Goal: Transaction & Acquisition: Purchase product/service

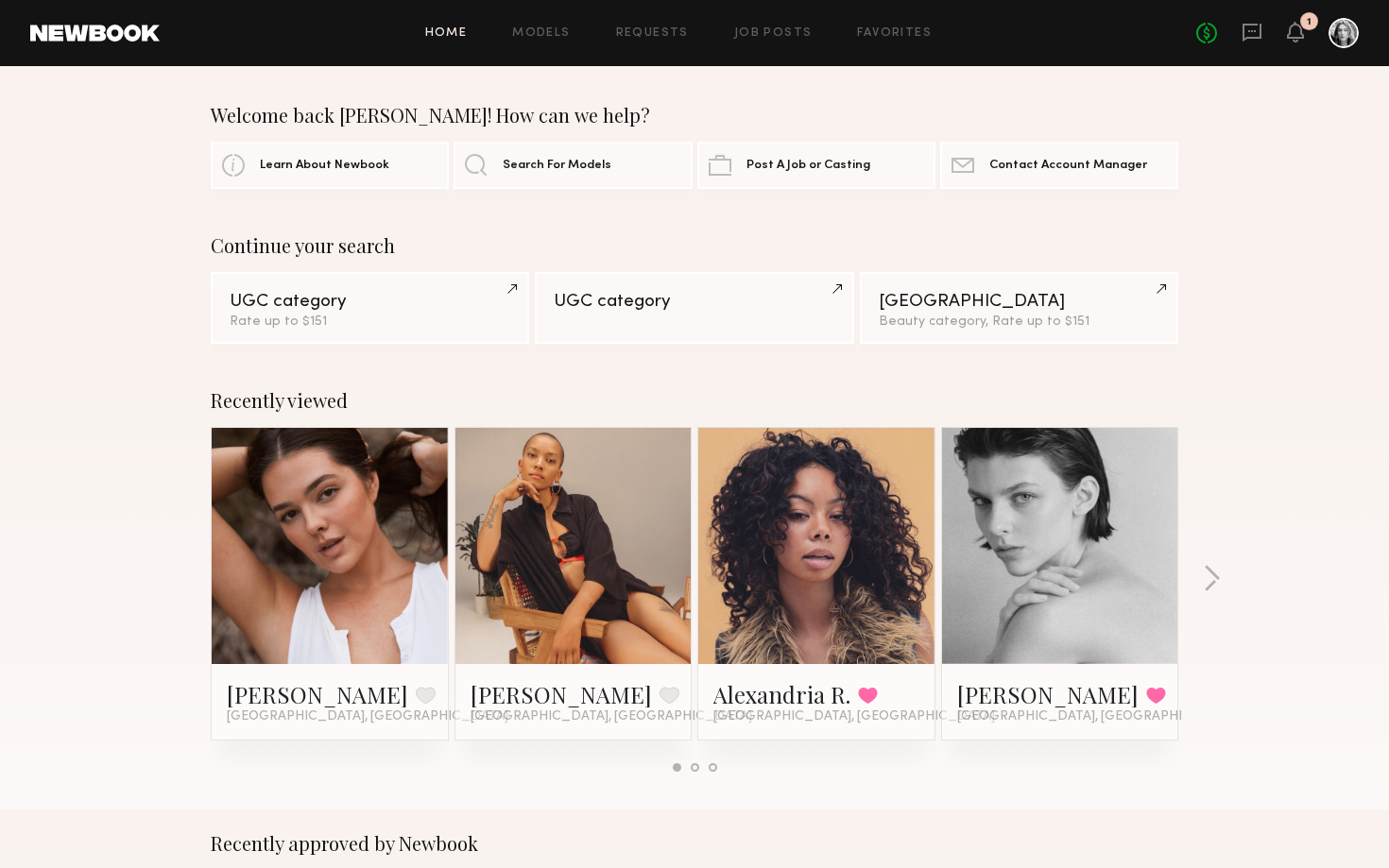
click at [1285, 28] on div "No fees up to $5,000 1" at bounding box center [1277, 32] width 162 height 30
click at [1297, 34] on icon at bounding box center [1294, 31] width 15 height 14
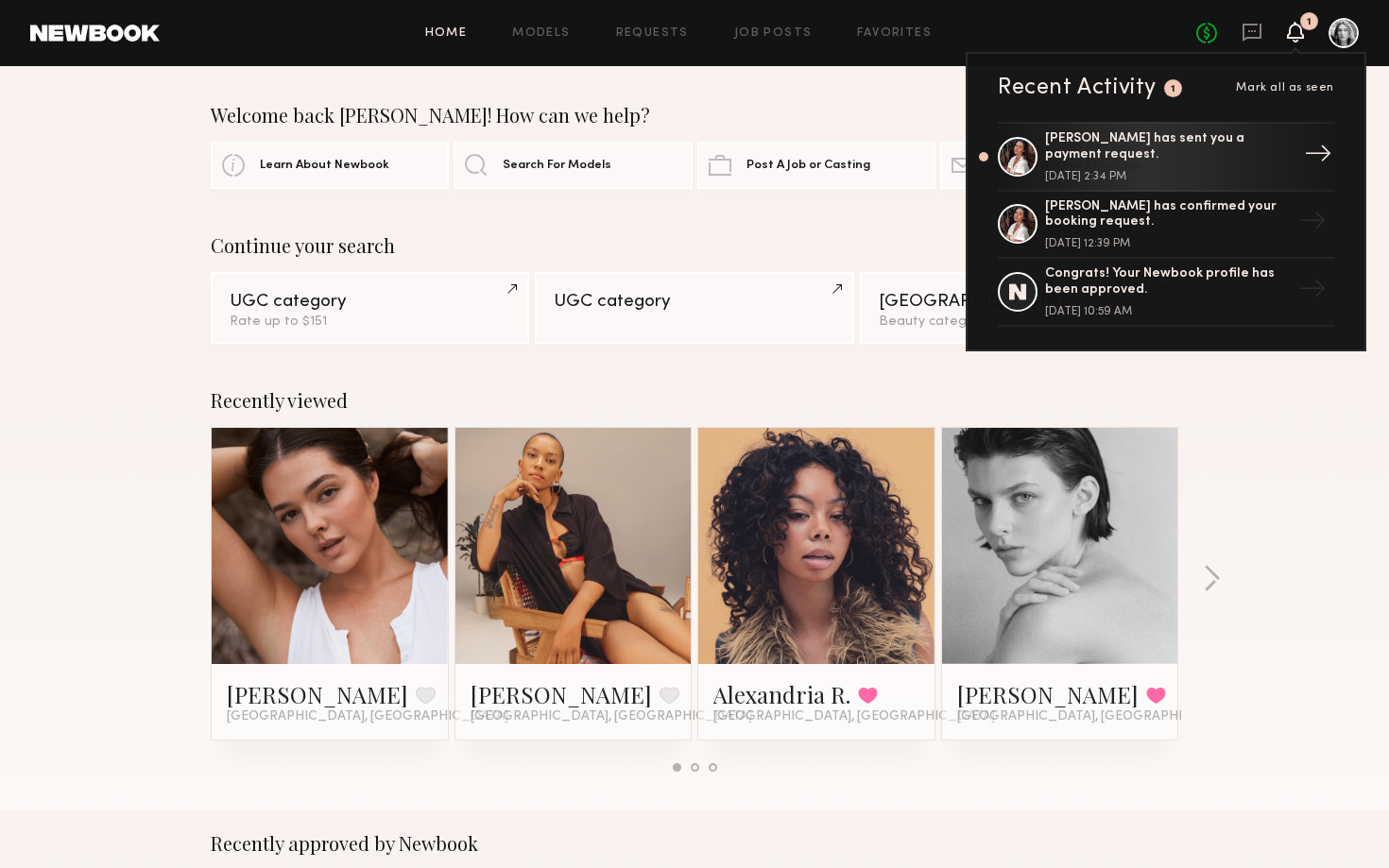
click at [1133, 164] on div "[PERSON_NAME] has sent you a payment request. [DATE] 2:34 PM" at bounding box center [1167, 157] width 246 height 51
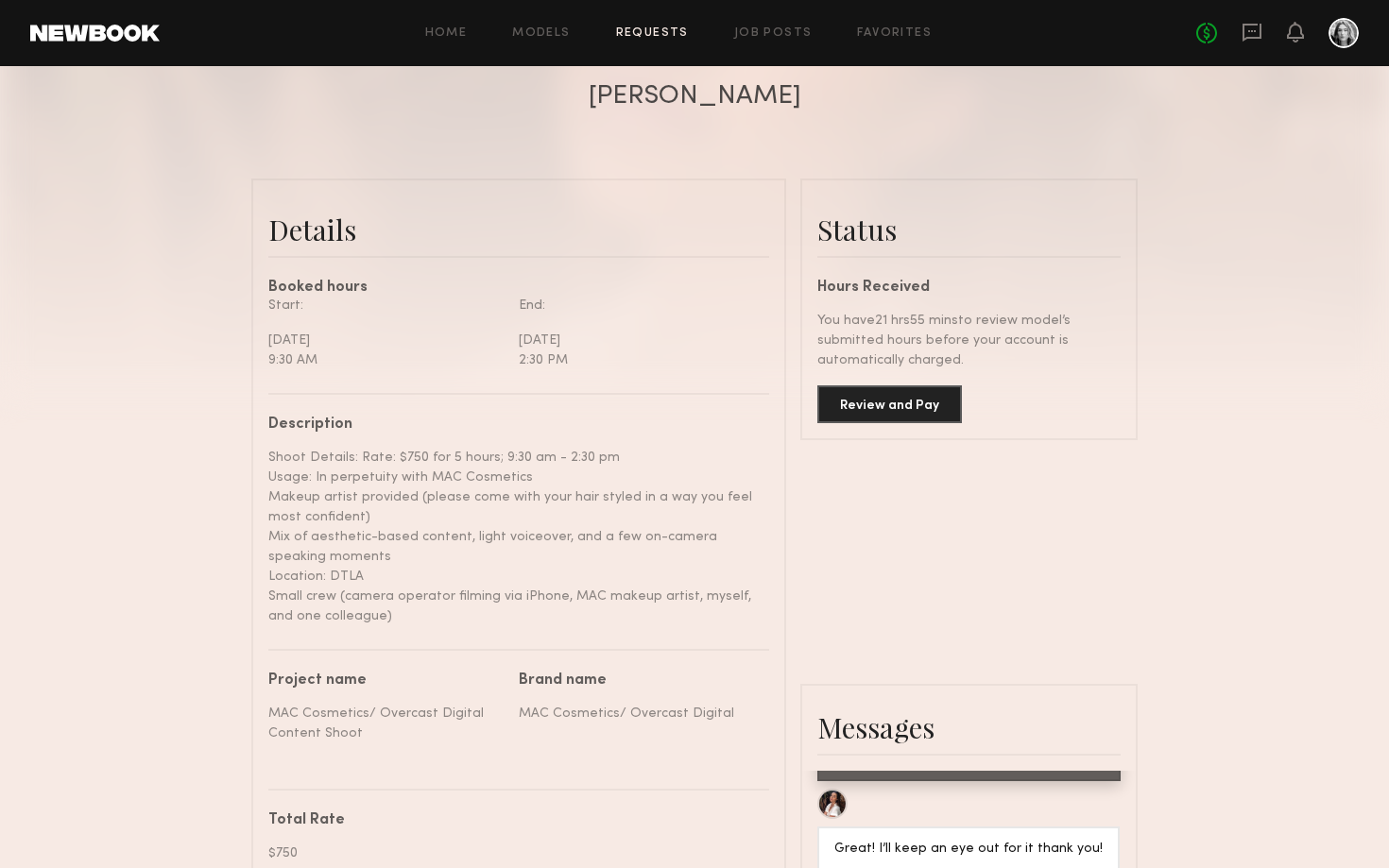
scroll to position [419, 0]
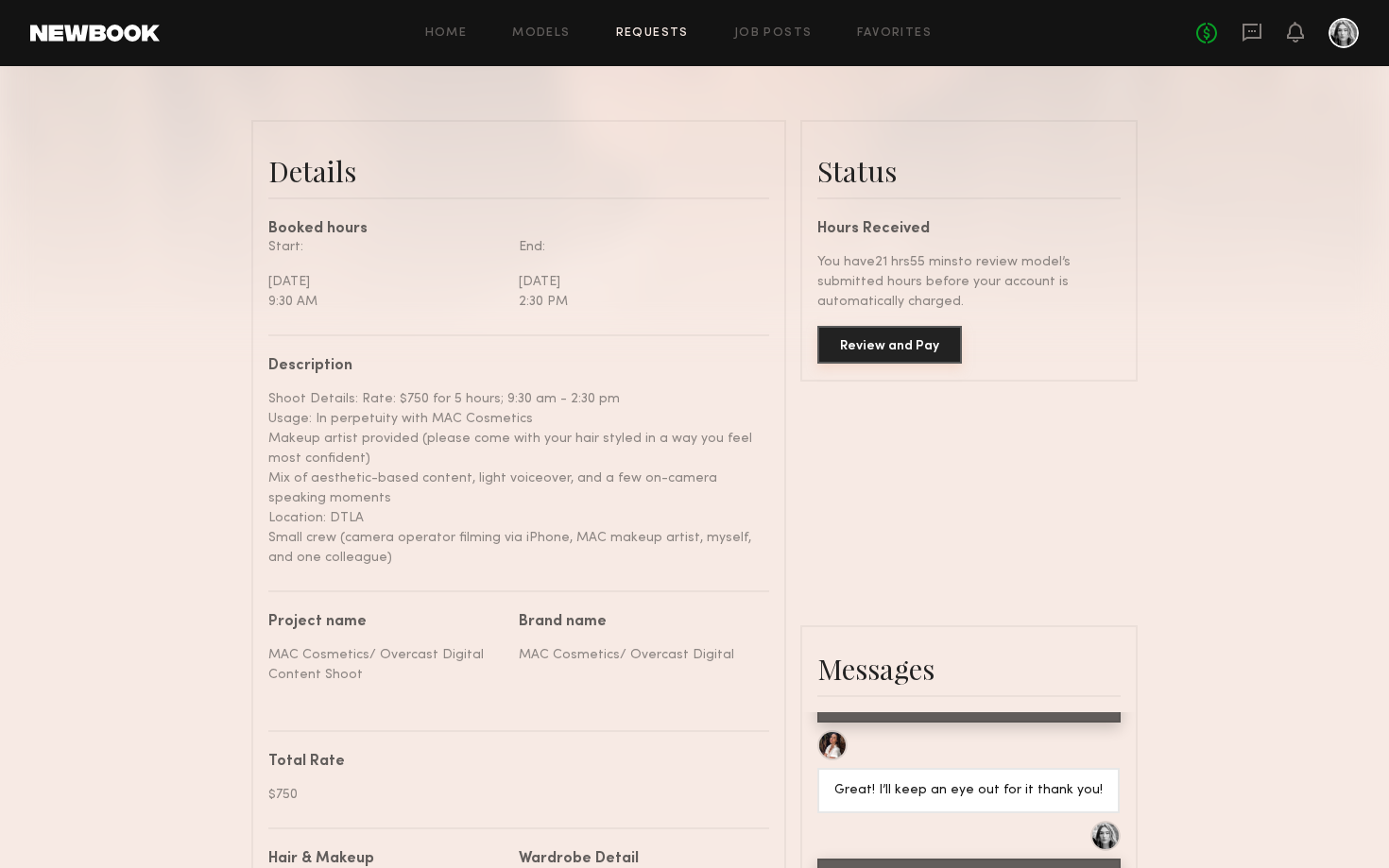
click at [853, 347] on button "Review and Pay" at bounding box center [890, 344] width 145 height 38
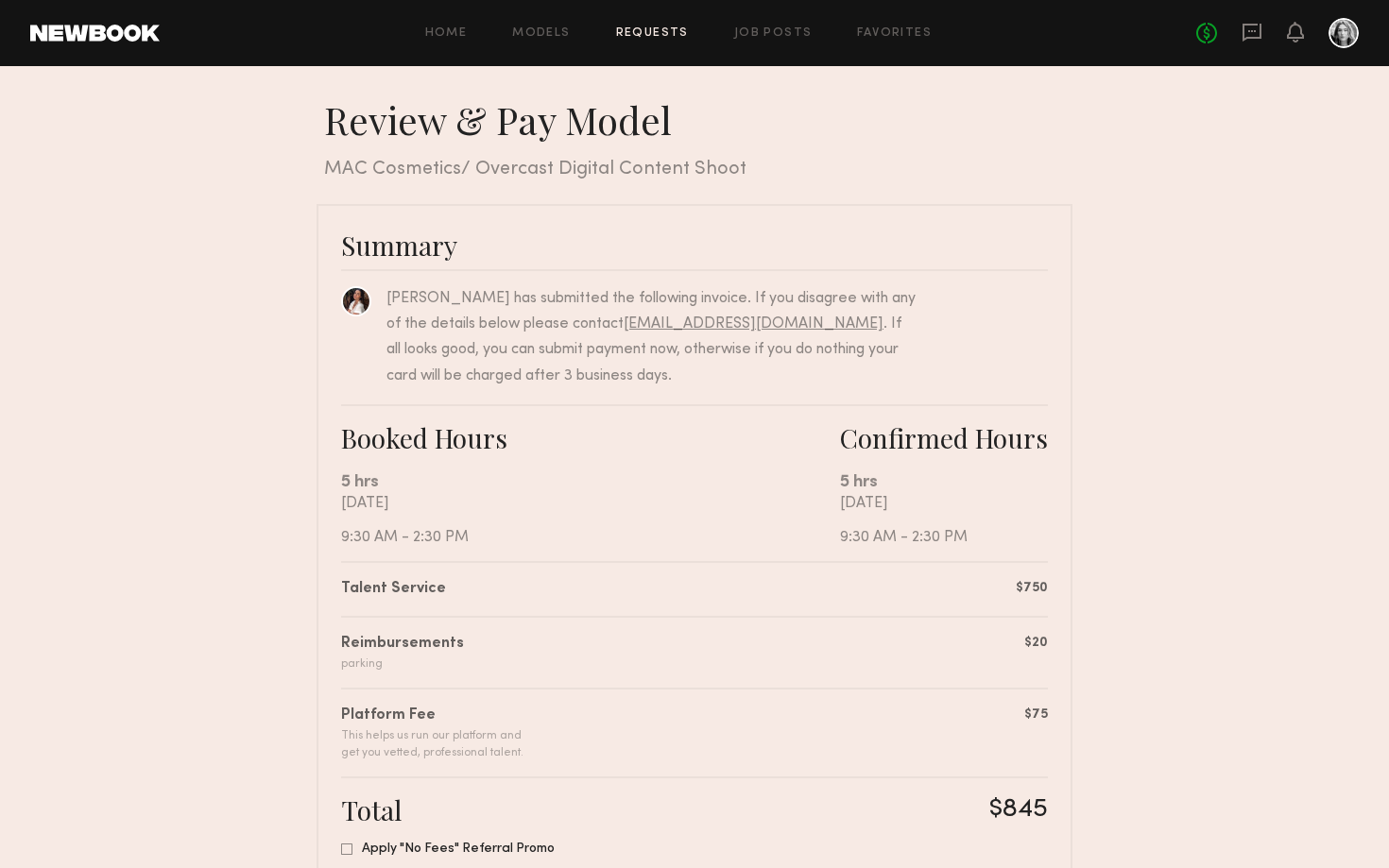
scroll to position [250, 0]
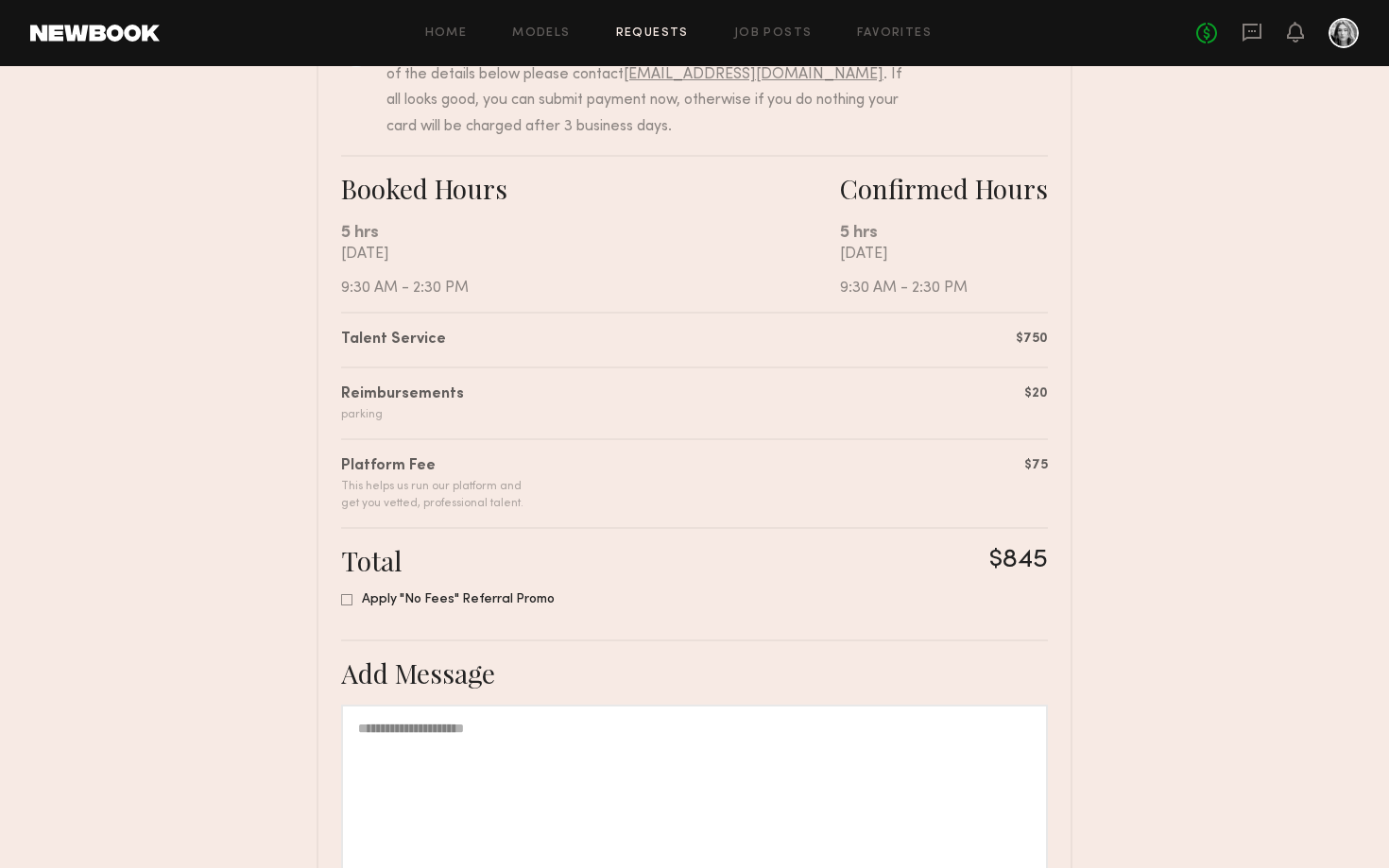
click at [467, 603] on span "Apply "No Fees" Referral Promo" at bounding box center [458, 600] width 193 height 11
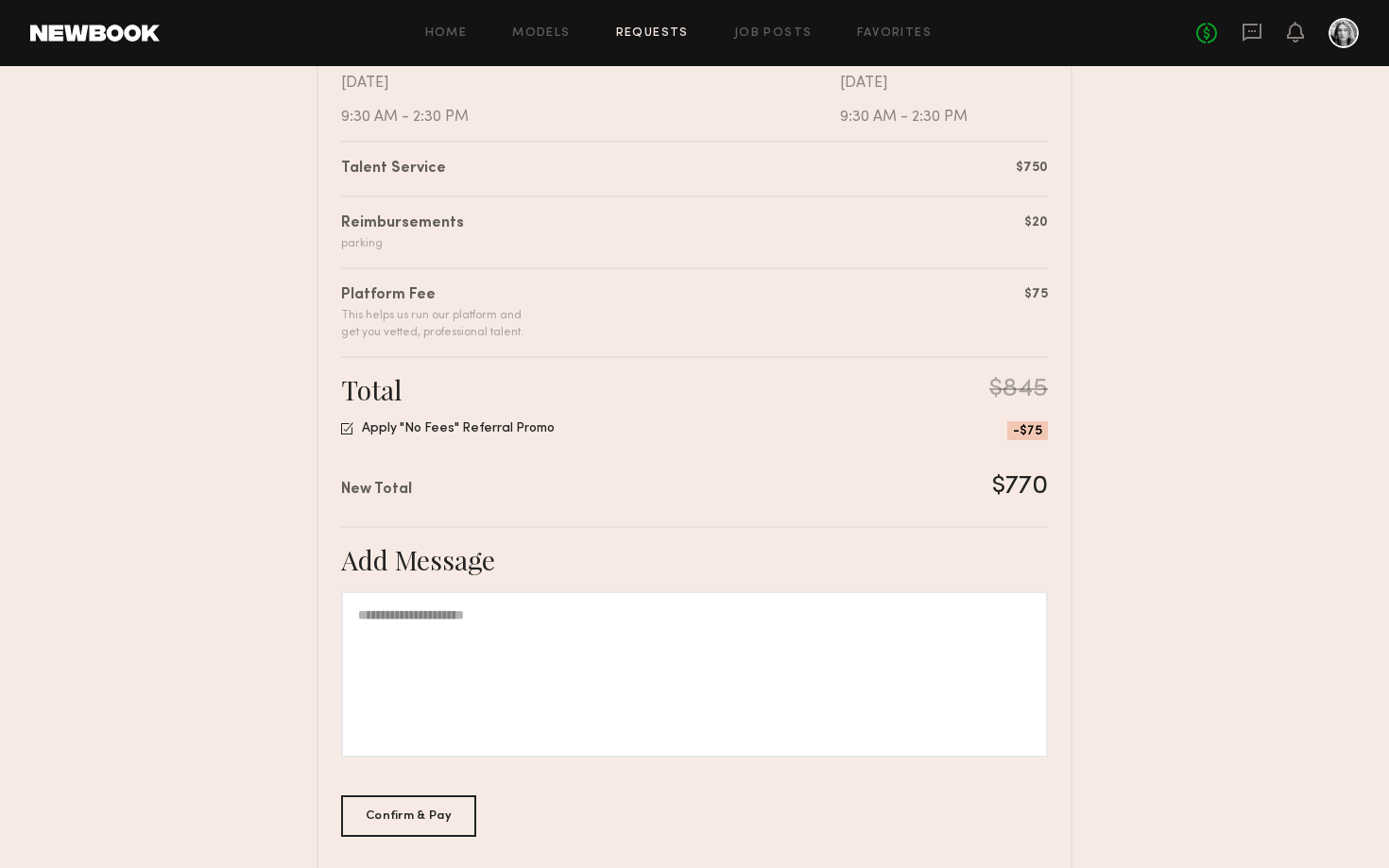
scroll to position [492, 0]
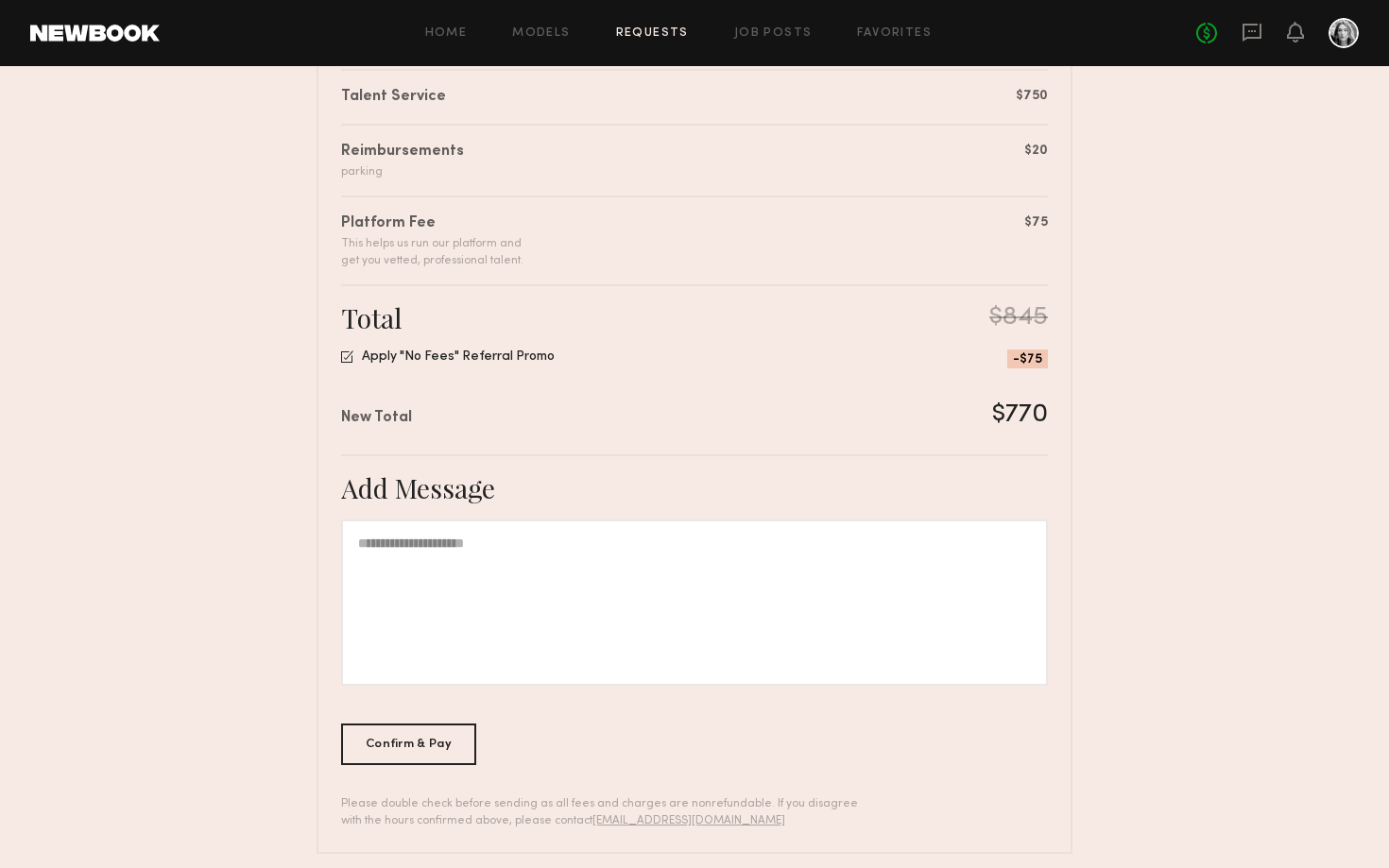
click at [705, 612] on div at bounding box center [694, 603] width 707 height 166
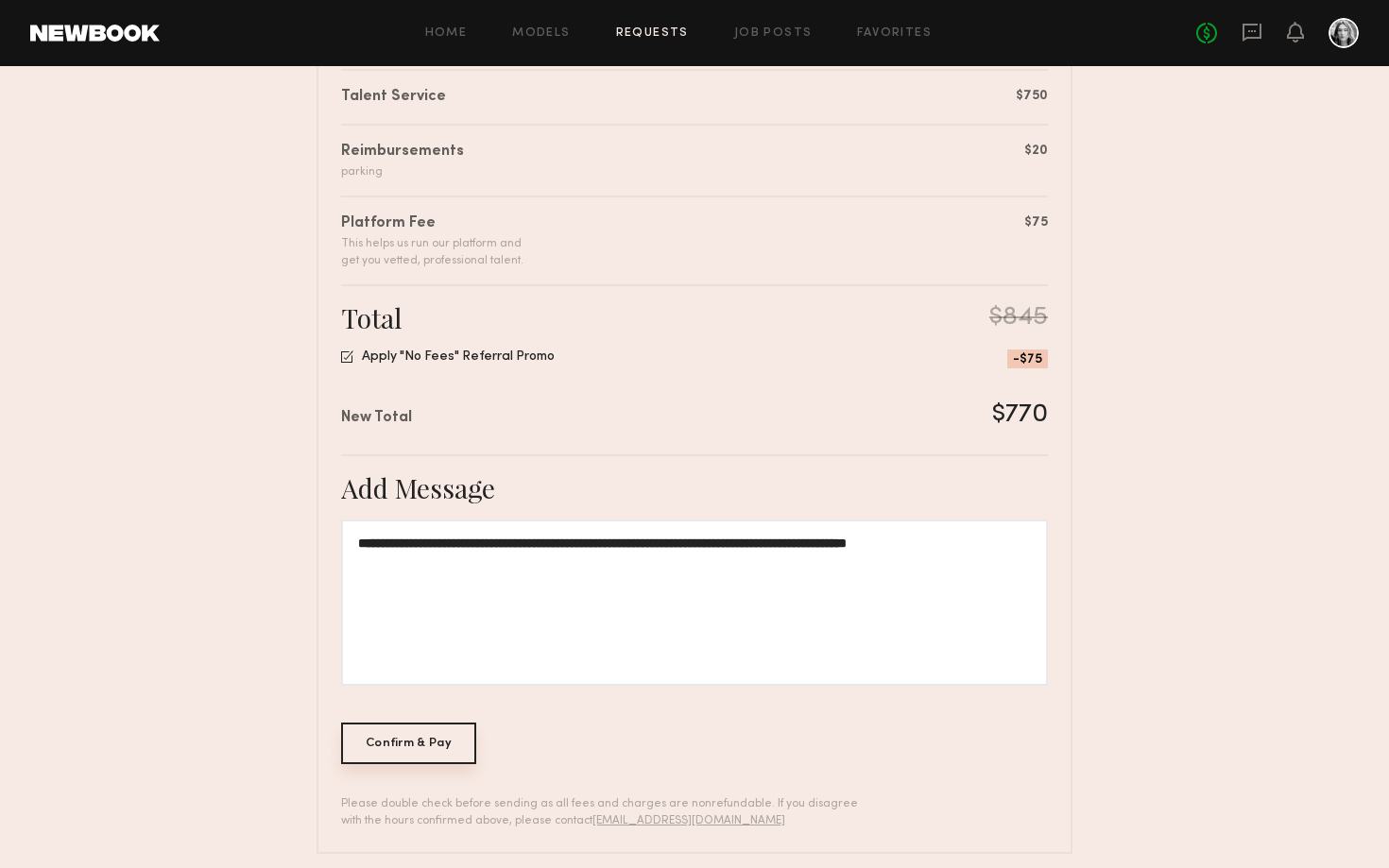
click at [438, 749] on div "Confirm & Pay" at bounding box center [408, 743] width 135 height 41
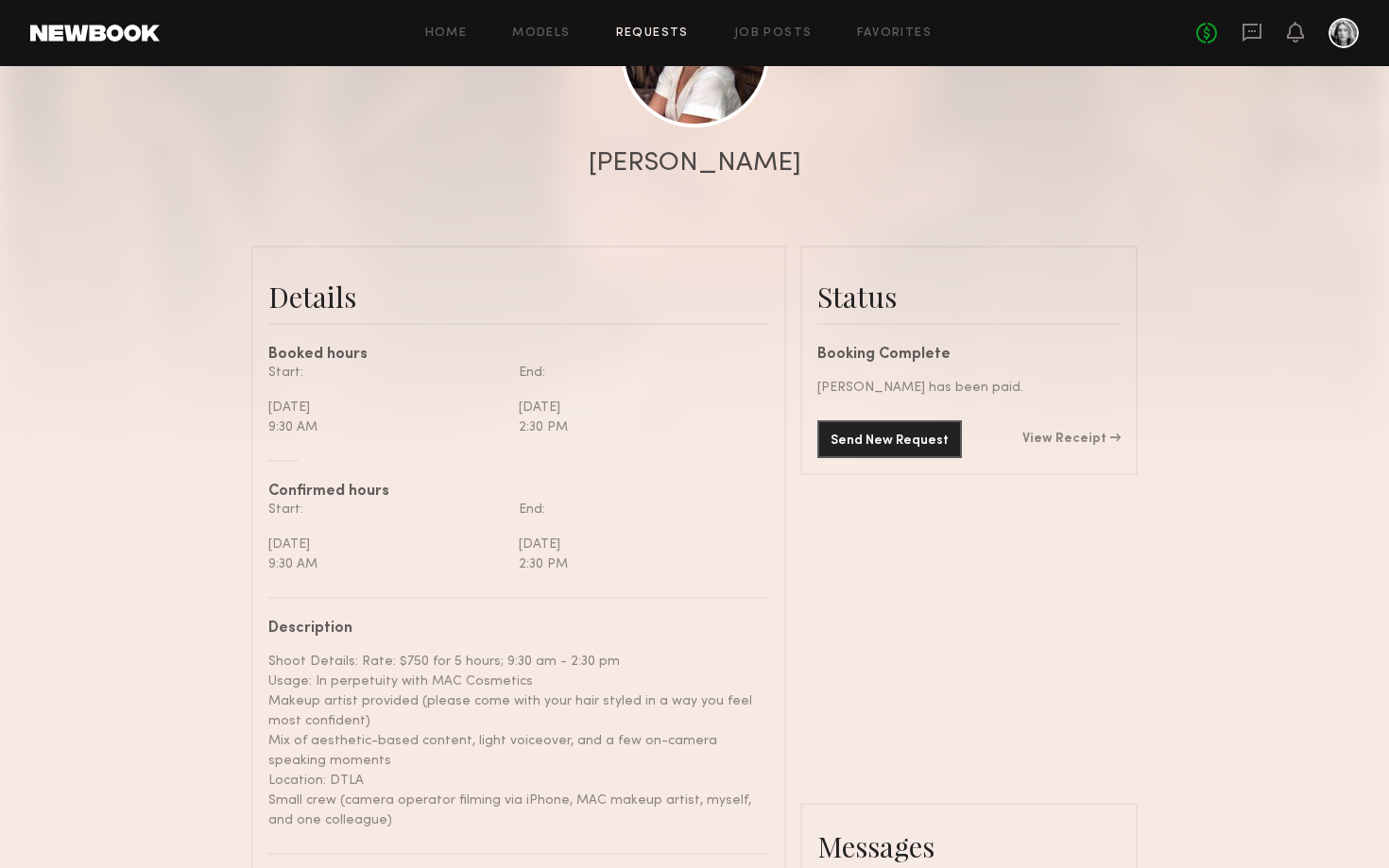
scroll to position [269, 0]
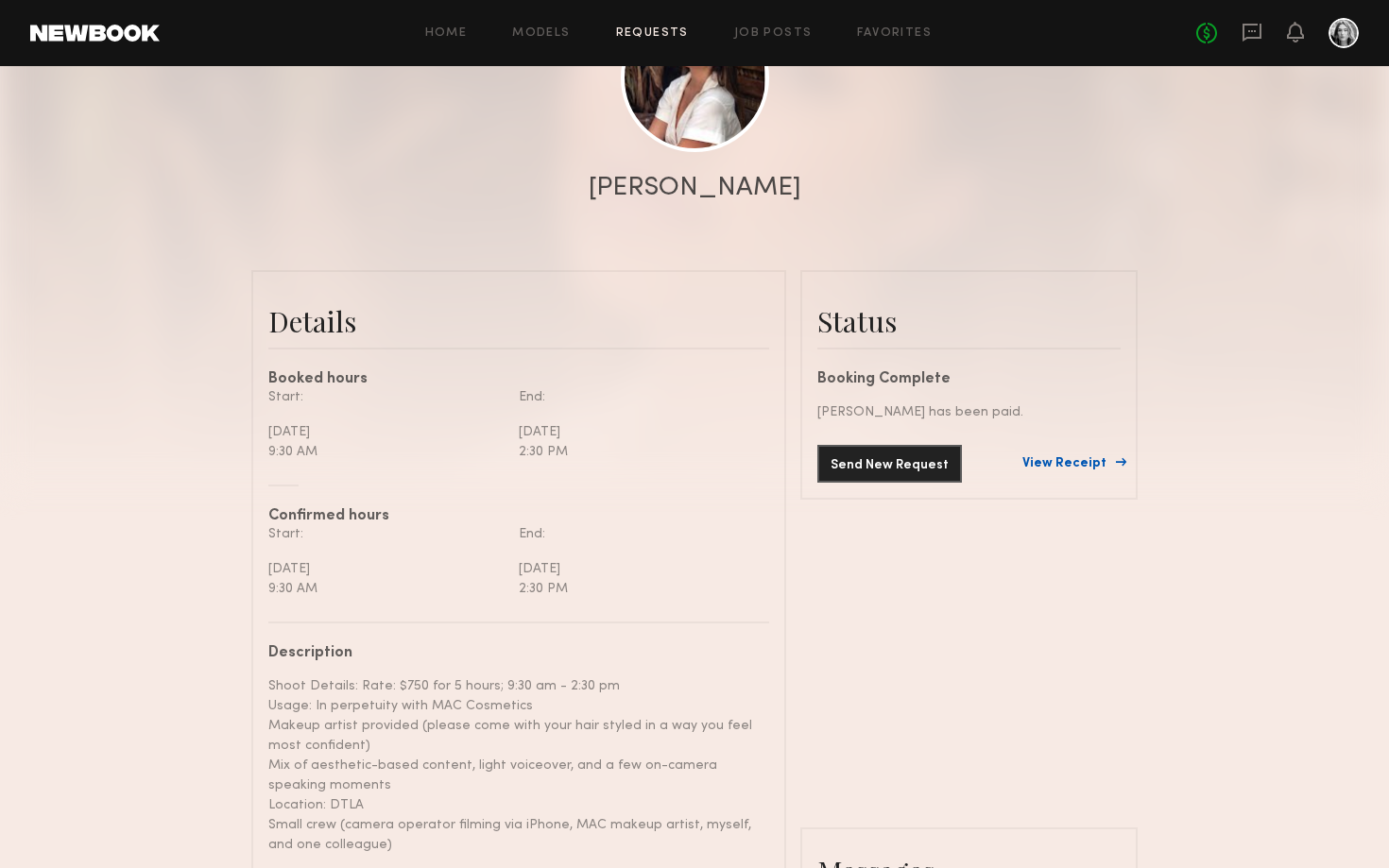
click at [1101, 466] on link "View Receipt" at bounding box center [1071, 464] width 98 height 14
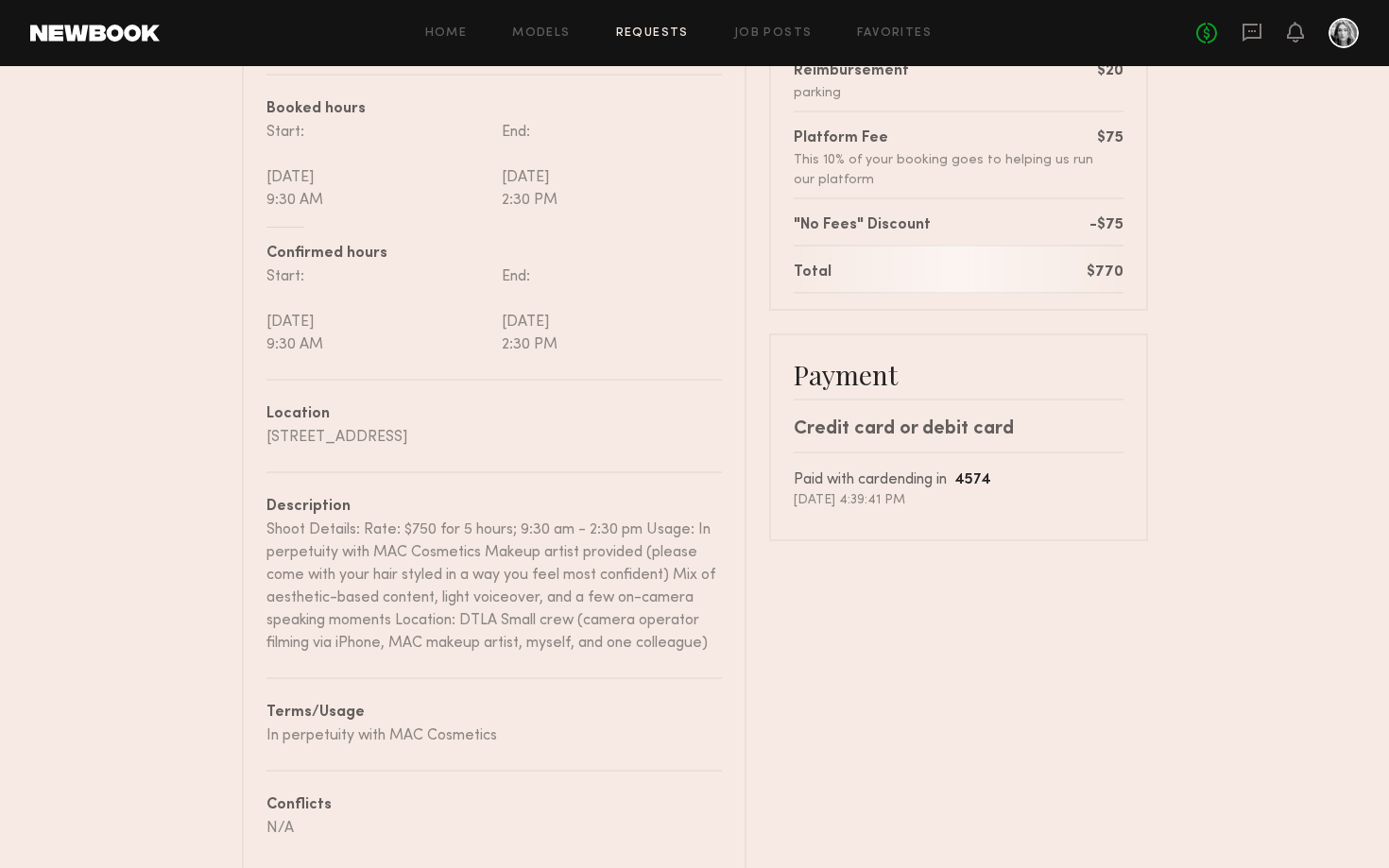
scroll to position [309, 0]
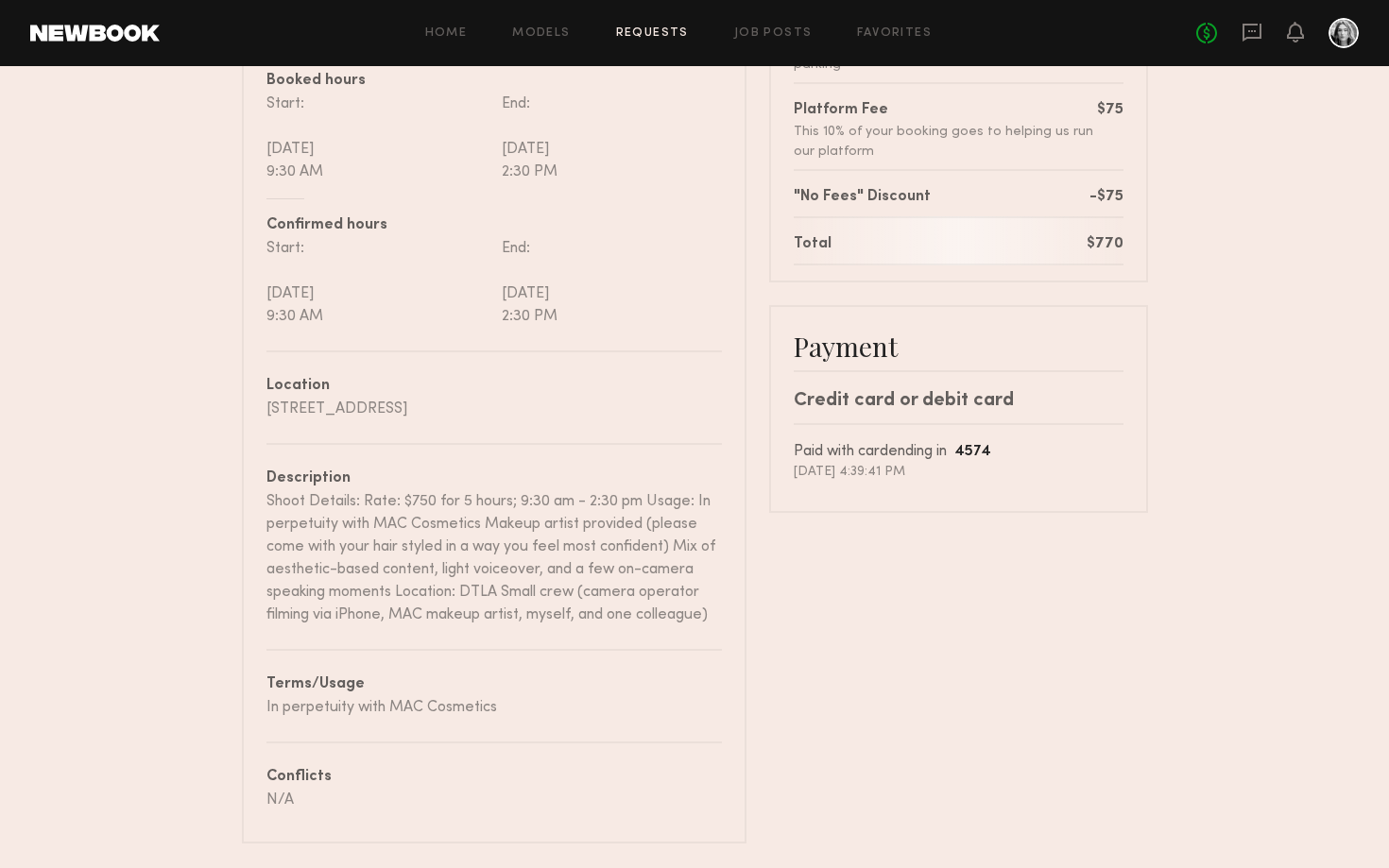
click at [1093, 425] on div "Paid with card ending in 4574 [DATE] 4:39:41 PM" at bounding box center [958, 451] width 330 height 58
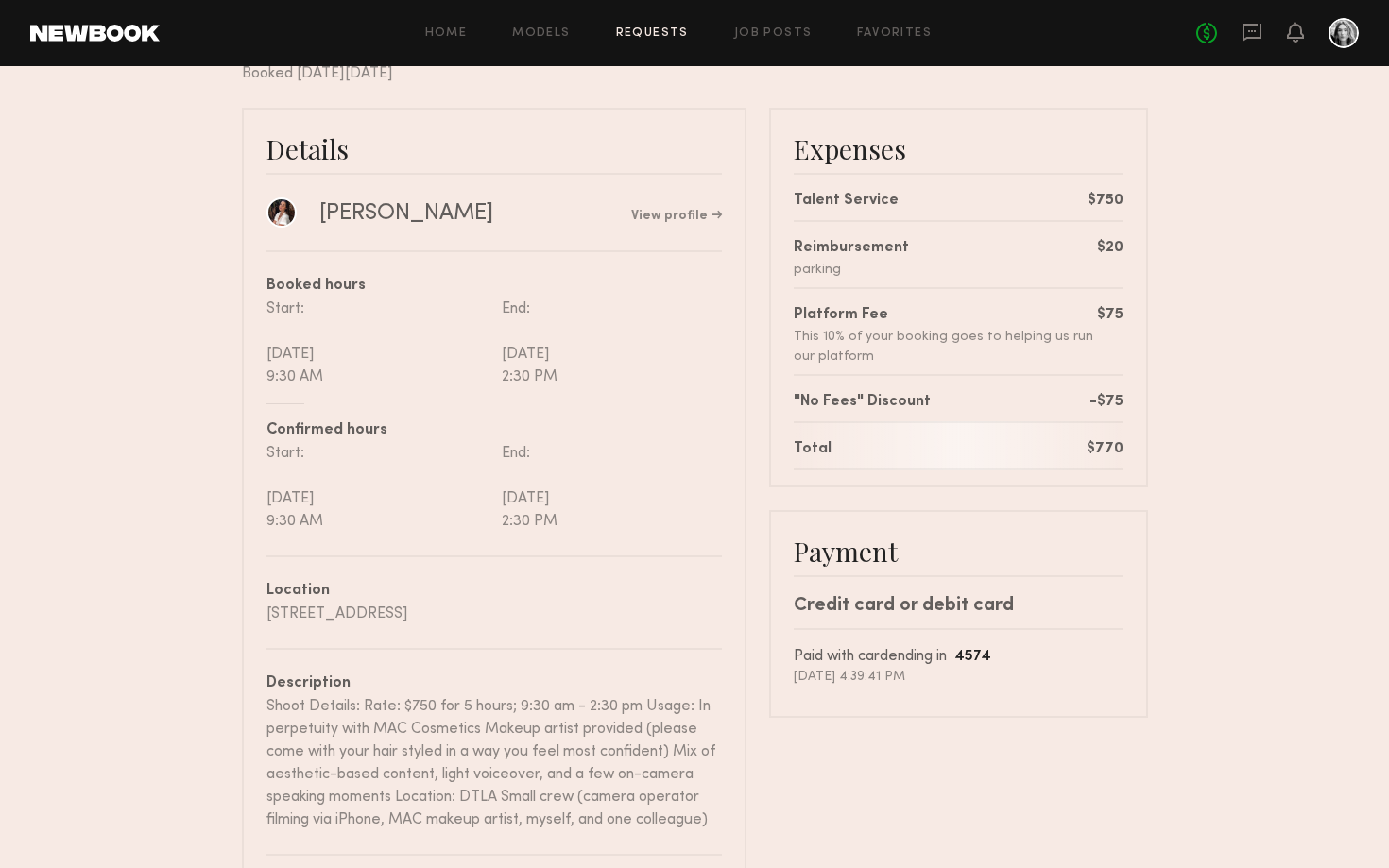
scroll to position [100, 0]
